Goal: Ask a question: Seek information or help from site administrators or community

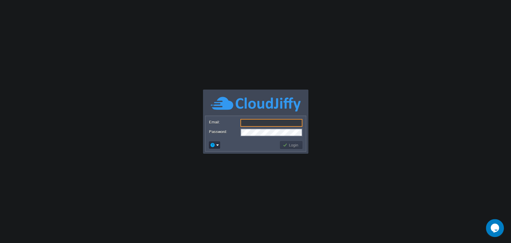
click at [265, 123] on input "Email:" at bounding box center [271, 123] width 62 height 8
type input "[EMAIL_ADDRESS][DOMAIN_NAME]"
click at [296, 142] on button "Login" at bounding box center [291, 144] width 17 height 5
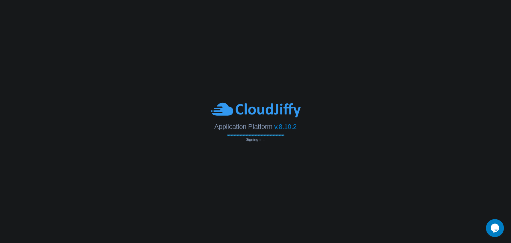
click at [296, 142] on body "Application Platform v.8.10.2 Signing in... Email: [EMAIL_ADDRESS][DOMAIN_NAME]…" at bounding box center [255, 121] width 511 height 243
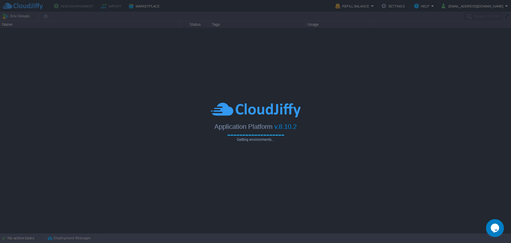
type input "Search (Ctrl+F)"
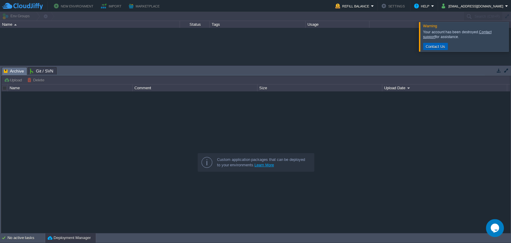
click at [445, 44] on button "Contact Us" at bounding box center [435, 46] width 23 height 5
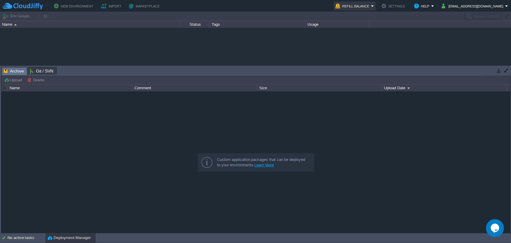
click at [367, 8] on button "Refill Balance" at bounding box center [353, 5] width 36 height 7
click at [364, 16] on span "Refill Balance" at bounding box center [361, 15] width 24 height 4
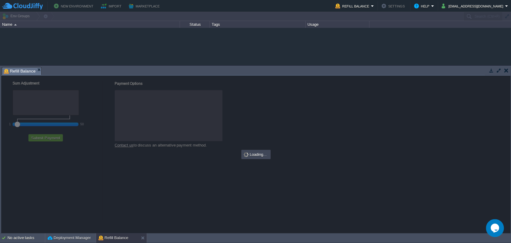
checkbox input "true"
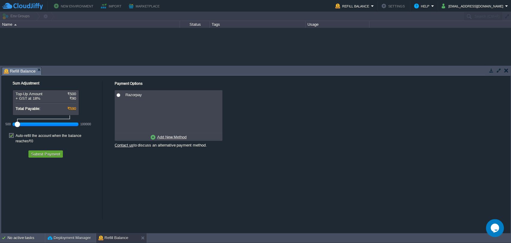
drag, startPoint x: 27, startPoint y: 123, endPoint x: 6, endPoint y: 122, distance: 20.7
click at [13, 122] on div "500 100000" at bounding box center [46, 124] width 66 height 10
drag, startPoint x: 17, startPoint y: 125, endPoint x: 9, endPoint y: 123, distance: 8.2
click at [13, 123] on div "500 100000" at bounding box center [46, 124] width 66 height 10
drag, startPoint x: 16, startPoint y: 124, endPoint x: 6, endPoint y: 131, distance: 12.4
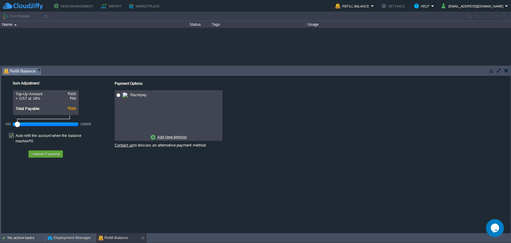
click at [5, 131] on div "Sum Adjustment Top-Up Amount ₹500 + GST at 18% ₹90 Total Payable: ₹590 500 1000…" at bounding box center [51, 112] width 95 height 63
drag, startPoint x: 17, startPoint y: 122, endPoint x: 7, endPoint y: 122, distance: 9.9
click at [7, 122] on div "500 100000" at bounding box center [49, 122] width 90 height 14
radio input "true"
click at [119, 96] on input "radio" at bounding box center [118, 95] width 4 height 4
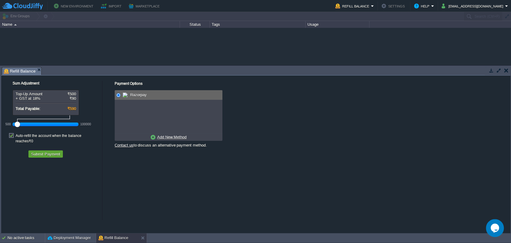
click at [172, 137] on u "Add New Method" at bounding box center [171, 137] width 29 height 4
radio input "true"
click at [120, 97] on input "radio" at bounding box center [118, 95] width 4 height 4
click at [143, 95] on span "Credit/Debit/Netbanking via RazorPay" at bounding box center [164, 95] width 67 height 4
click at [50, 151] on button "Submit Payment" at bounding box center [45, 153] width 33 height 5
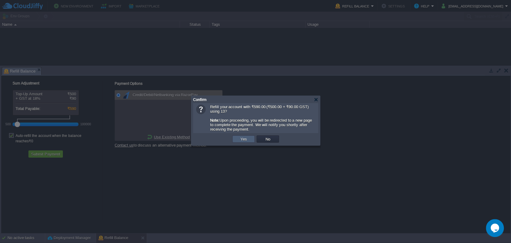
click at [247, 137] on td "Yes" at bounding box center [243, 138] width 22 height 7
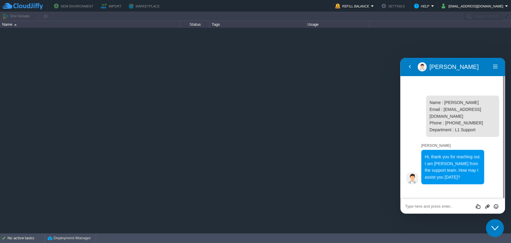
click at [425, 205] on textarea at bounding box center [452, 206] width 95 height 5
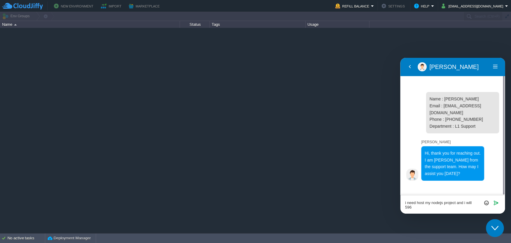
click at [437, 203] on textarea "i need host my nodejs project and i will 596" at bounding box center [452, 204] width 95 height 8
click at [429, 207] on textarea "i need host my NodeJS project and i will 596" at bounding box center [452, 204] width 95 height 8
type textarea "i need host my NodeJS project and i will 596 is possible?"
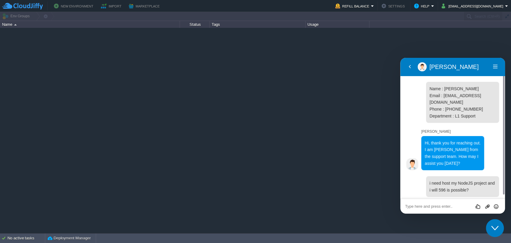
scroll to position [3, 0]
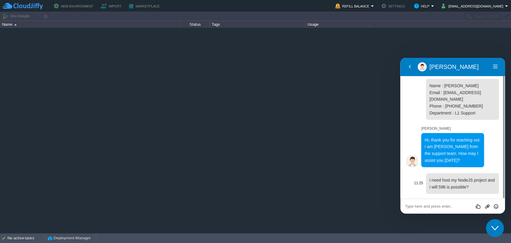
click at [472, 191] on div "i need host my NodeJS project and i will 596 is possible?" at bounding box center [462, 183] width 73 height 21
drag, startPoint x: 470, startPoint y: 191, endPoint x: 428, endPoint y: 178, distance: 44.0
click at [428, 178] on div "i need host my NodeJS project and i will 596 is possible?" at bounding box center [462, 183] width 73 height 21
copy span "i need host my NodeJS project and i will 596 is possible?"
drag, startPoint x: 428, startPoint y: 178, endPoint x: 434, endPoint y: 184, distance: 7.6
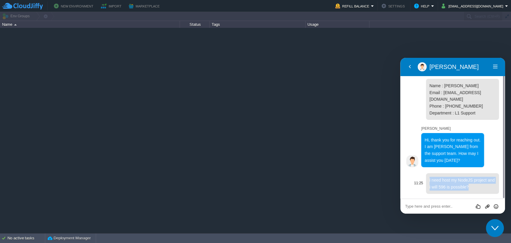
click at [434, 184] on p "i need host my NodeJS project and i will 596 is possible?" at bounding box center [463, 183] width 66 height 13
copy span "i need host my NodeJS project and i will 596 is possible?"
click at [449, 186] on span "i need host my NodeJS project and i will 596 is possible?" at bounding box center [462, 184] width 65 height 12
click at [73, 216] on div at bounding box center [255, 130] width 511 height 205
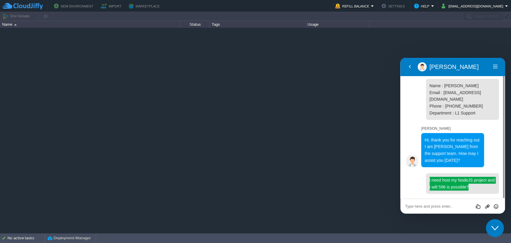
click at [73, 216] on div at bounding box center [255, 130] width 511 height 205
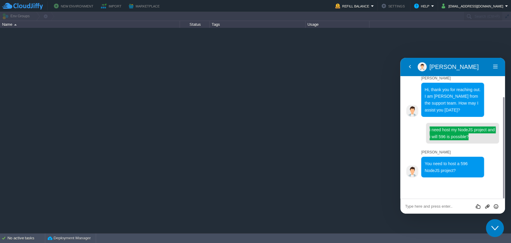
scroll to position [53, 0]
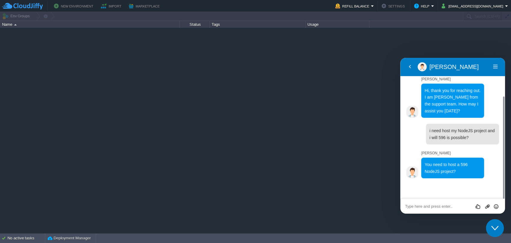
click at [427, 205] on textarea at bounding box center [452, 206] width 95 height 5
type textarea "m"
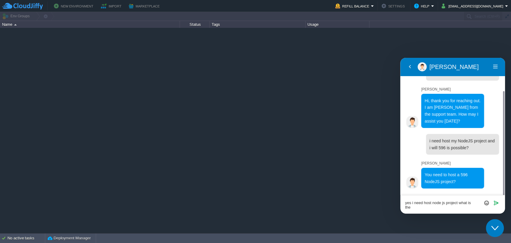
scroll to position [40, 0]
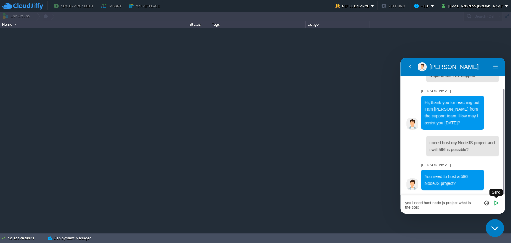
click at [499, 205] on div "yes i need host node js project what is the cost Rate this chat Upload File Ins…" at bounding box center [452, 204] width 95 height 9
type textarea "yes i need host node js project what is the cost"
click at [496, 202] on icon "Send" at bounding box center [495, 202] width 5 height 5
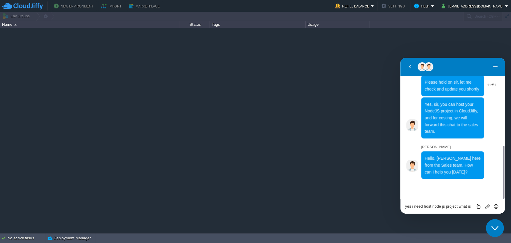
scroll to position [217, 0]
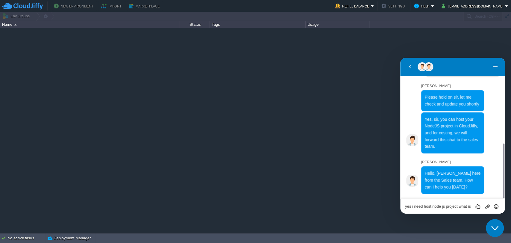
click at [436, 208] on textarea "yes i need host node js project what is the cost" at bounding box center [452, 206] width 95 height 5
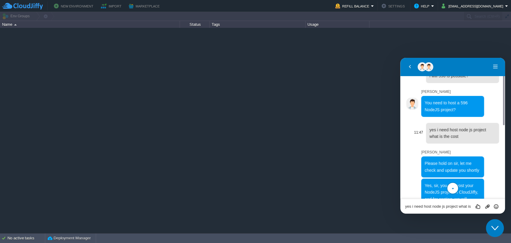
scroll to position [117, 0]
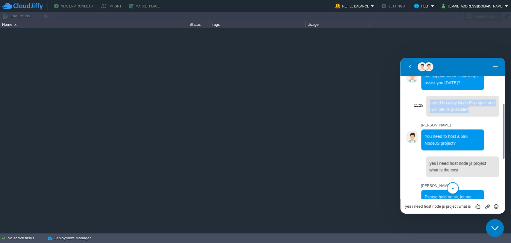
drag, startPoint x: 429, startPoint y: 101, endPoint x: 474, endPoint y: 113, distance: 47.0
click at [474, 113] on div "i need host my NodeJS project and i will 596 is possible?" at bounding box center [462, 106] width 73 height 21
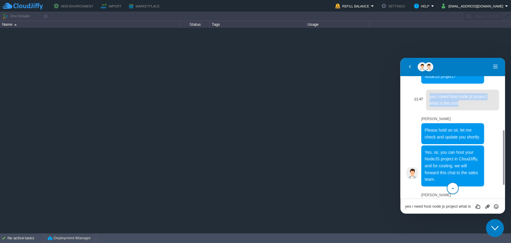
drag, startPoint x: 430, startPoint y: 96, endPoint x: 461, endPoint y: 106, distance: 32.6
click at [461, 106] on p "yes i need host node js project what is the cost" at bounding box center [463, 99] width 66 height 13
copy span "yes i need host node js project what is the cost"
click at [432, 205] on textarea "yes i need host node js project what is the cost" at bounding box center [452, 206] width 95 height 5
paste textarea "yes i need host node js project what is the cost"
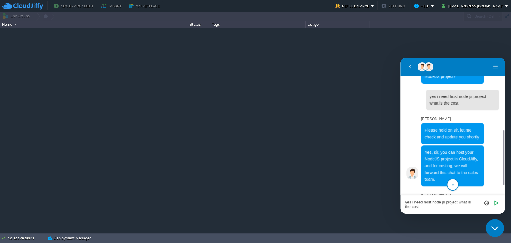
scroll to position [0, 0]
type textarea "yes i need host node js project what is the cost"
click at [496, 201] on icon "Send" at bounding box center [495, 202] width 5 height 5
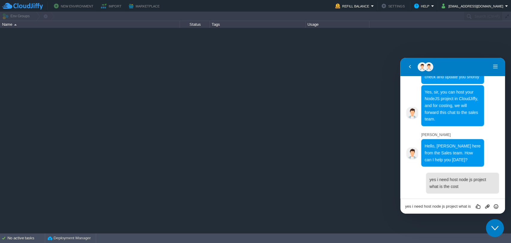
scroll to position [291, 0]
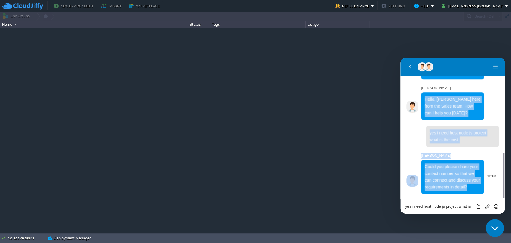
drag, startPoint x: 423, startPoint y: 97, endPoint x: 474, endPoint y: 185, distance: 101.8
click at [474, 185] on span "11:16 Name : [PERSON_NAME] Email : [EMAIL_ADDRESS][DOMAIN_NAME] Phone : 9170223…" at bounding box center [452, 10] width 93 height 367
copy span "Hello, [PERSON_NAME] here from the Sales team. How can I help you [DATE]? 11:59…"
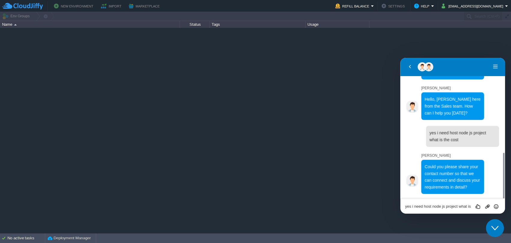
click at [410, 206] on textarea "yes i need host node js project what is the cost" at bounding box center [452, 206] width 95 height 5
paste textarea "I want to host my Node.js project, but I don’t have a domain yet. Please let me…"
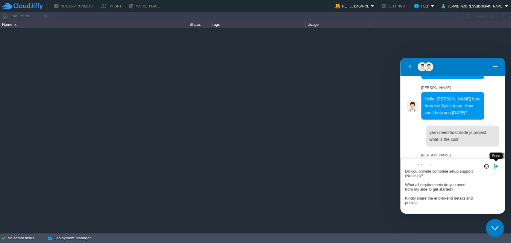
type textarea "I want to host my Node.js project, but I don’t have a domain yet. Please let me…"
click at [496, 167] on icon "Send" at bounding box center [495, 165] width 5 height 5
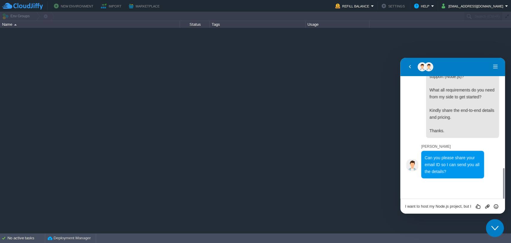
scroll to position [503, 0]
click at [440, 205] on textarea "I want to host my Node.js project, but I don’t have a domain yet. Please let me…" at bounding box center [452, 206] width 95 height 5
click at [445, 208] on textarea "[EMAIL_ADDRESS][DOMAIN_NAME]" at bounding box center [452, 206] width 95 height 5
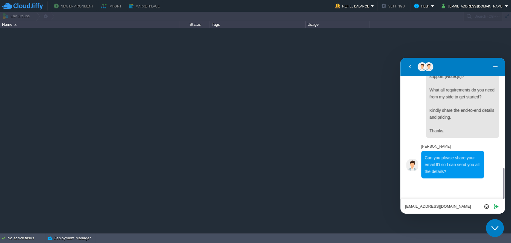
paste textarea
type textarea "[EMAIL_ADDRESS][DOMAIN_NAME]"
click at [494, 203] on icon "Send" at bounding box center [495, 201] width 5 height 5
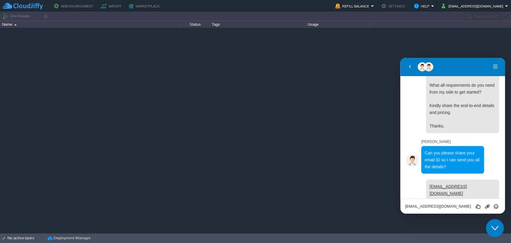
scroll to position [568, 0]
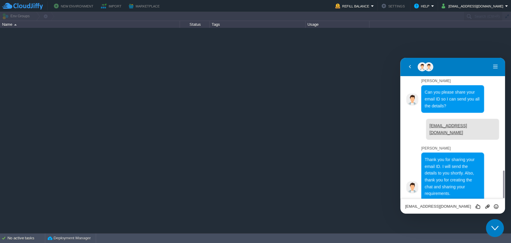
click at [441, 206] on textarea "[EMAIL_ADDRESS][DOMAIN_NAME]" at bounding box center [452, 206] width 95 height 5
type textarea "thank you!"
type textarea "\"
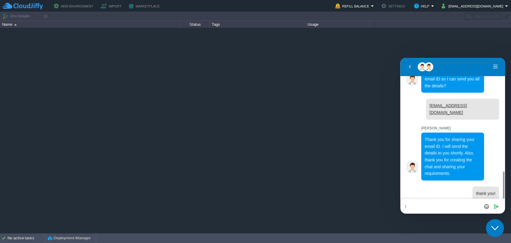
click at [441, 206] on textarea "\" at bounding box center [452, 206] width 95 height 5
